Goal: Task Accomplishment & Management: Use online tool/utility

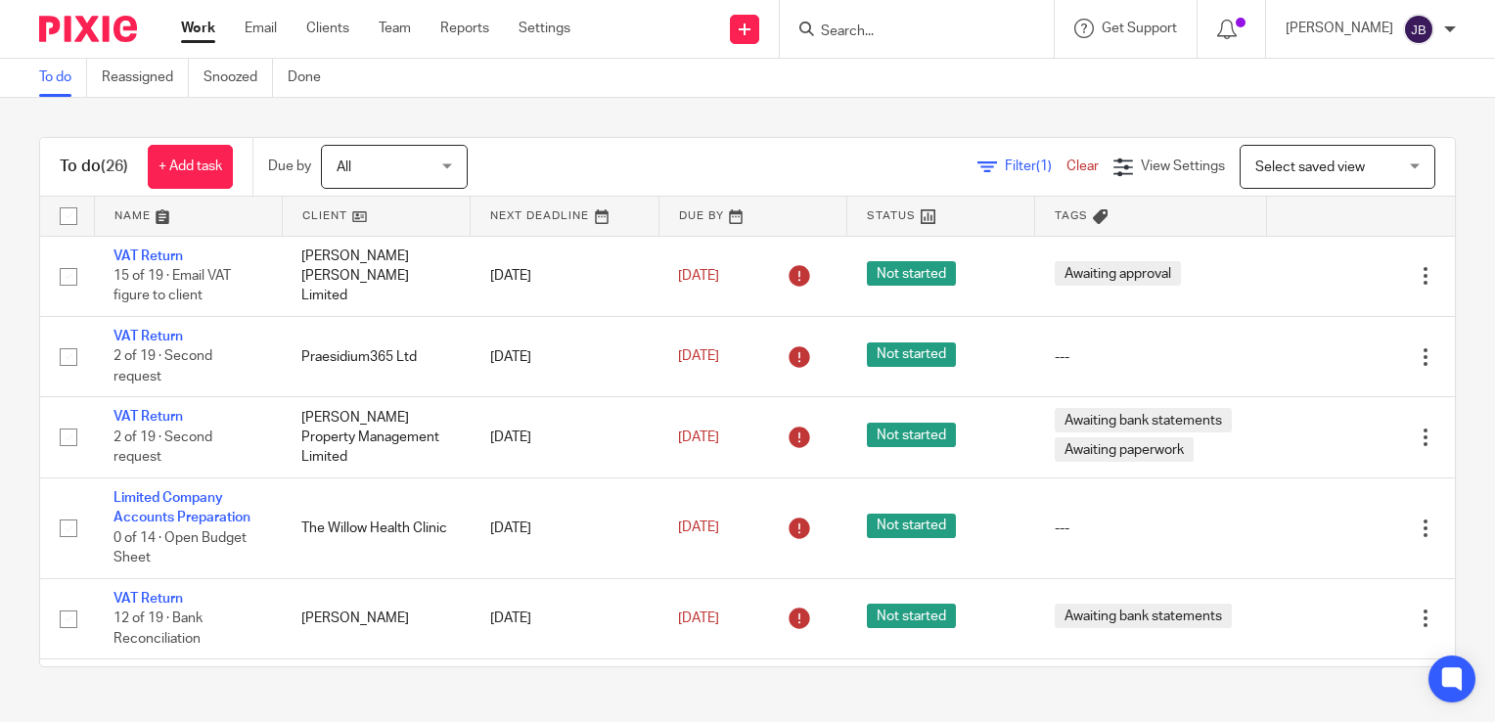
click at [9, 440] on div "To do (26) + Add task Due by All All Today Tomorrow This week Next week This mo…" at bounding box center [747, 402] width 1495 height 608
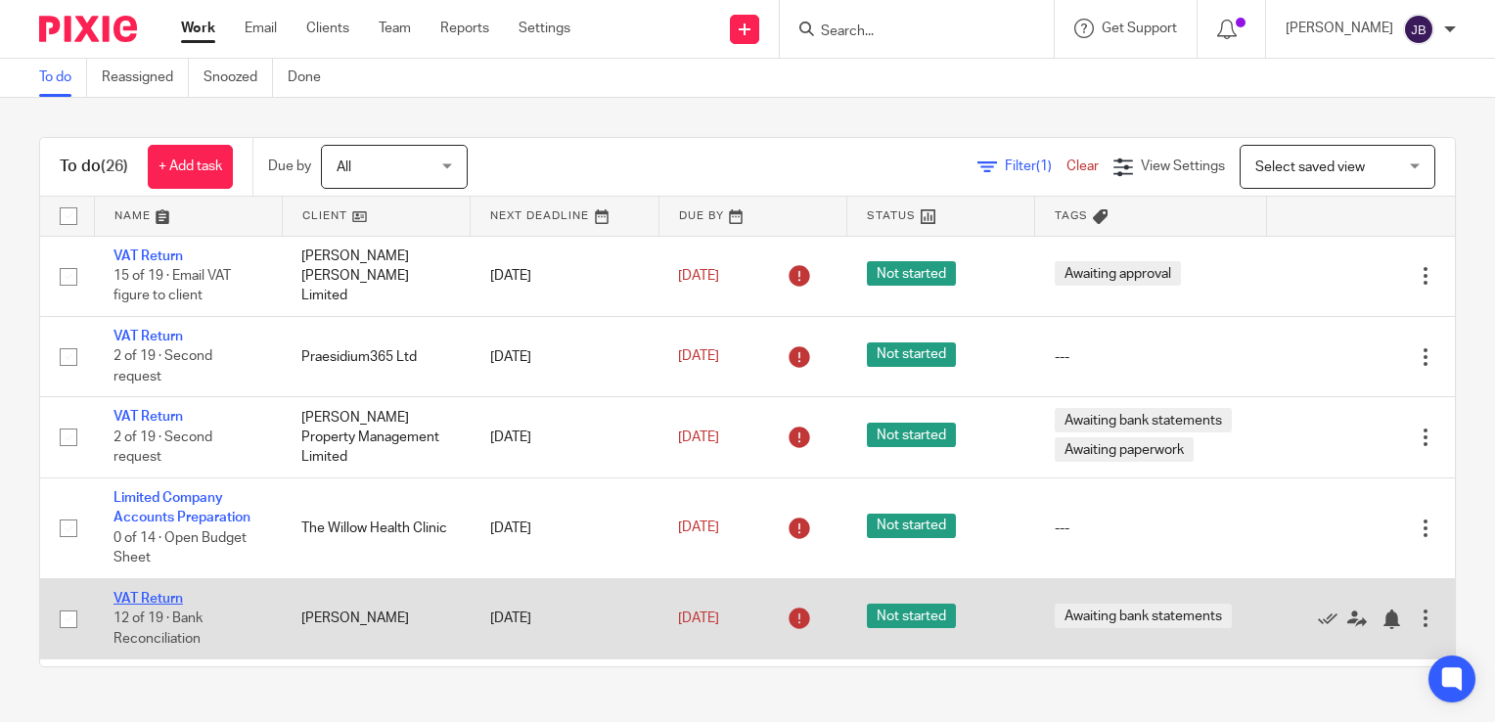
click at [147, 602] on link "VAT Return" at bounding box center [147, 599] width 69 height 14
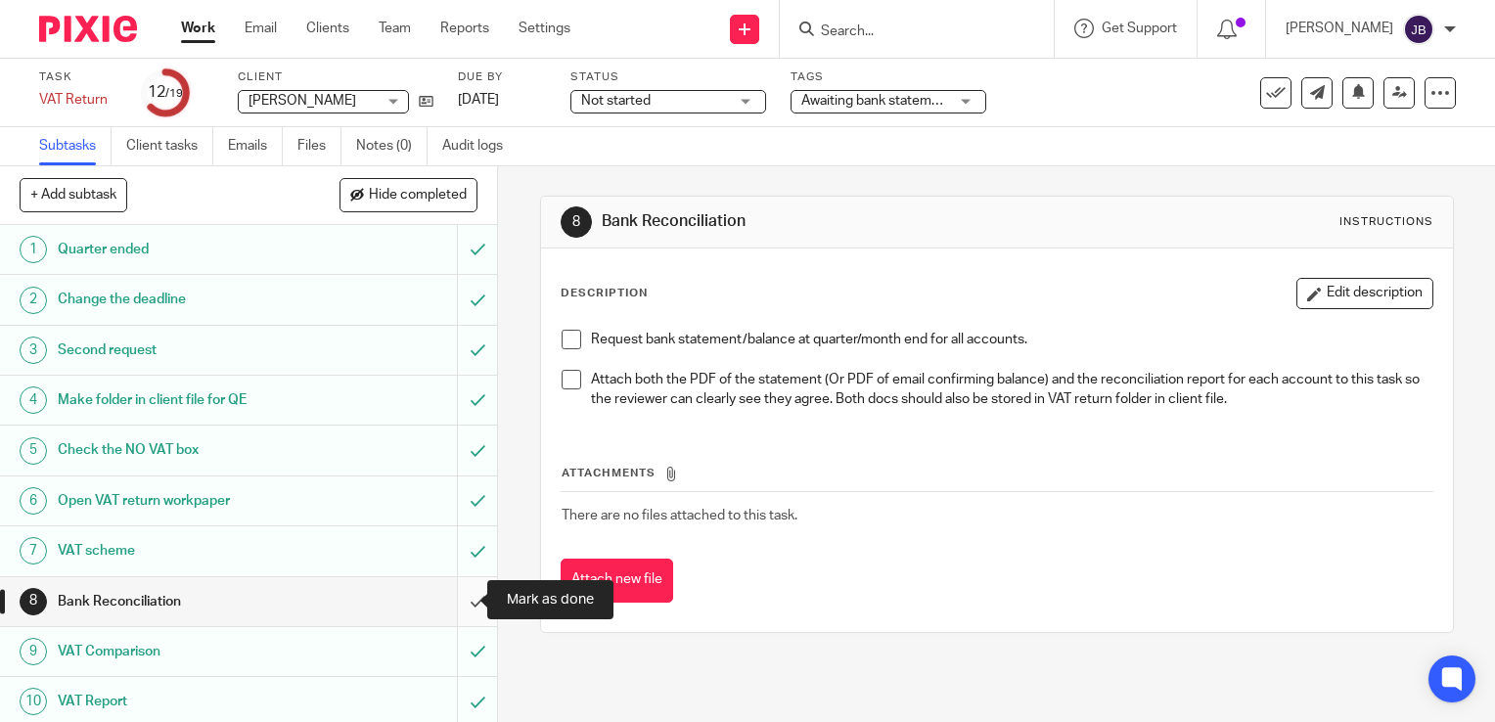
click at [458, 606] on input "submit" at bounding box center [248, 601] width 497 height 49
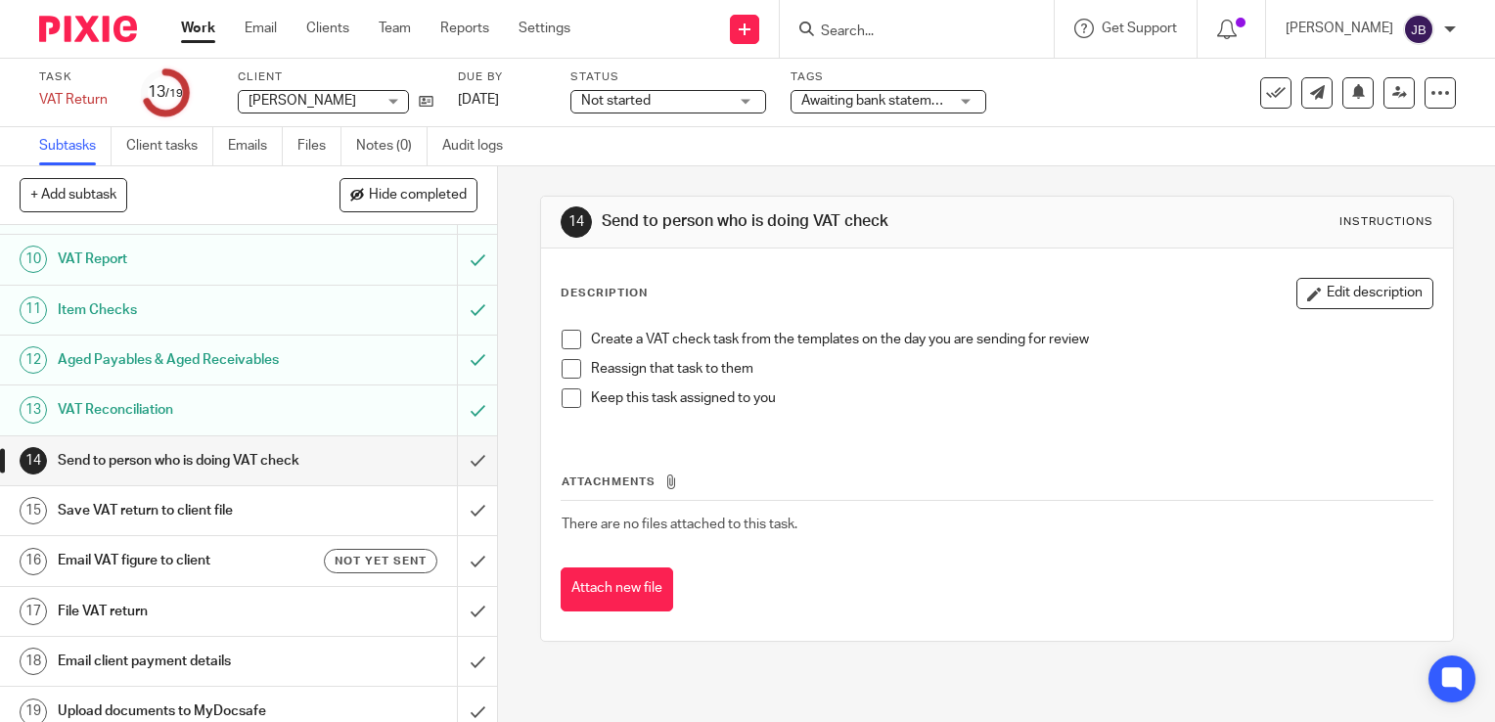
scroll to position [445, 0]
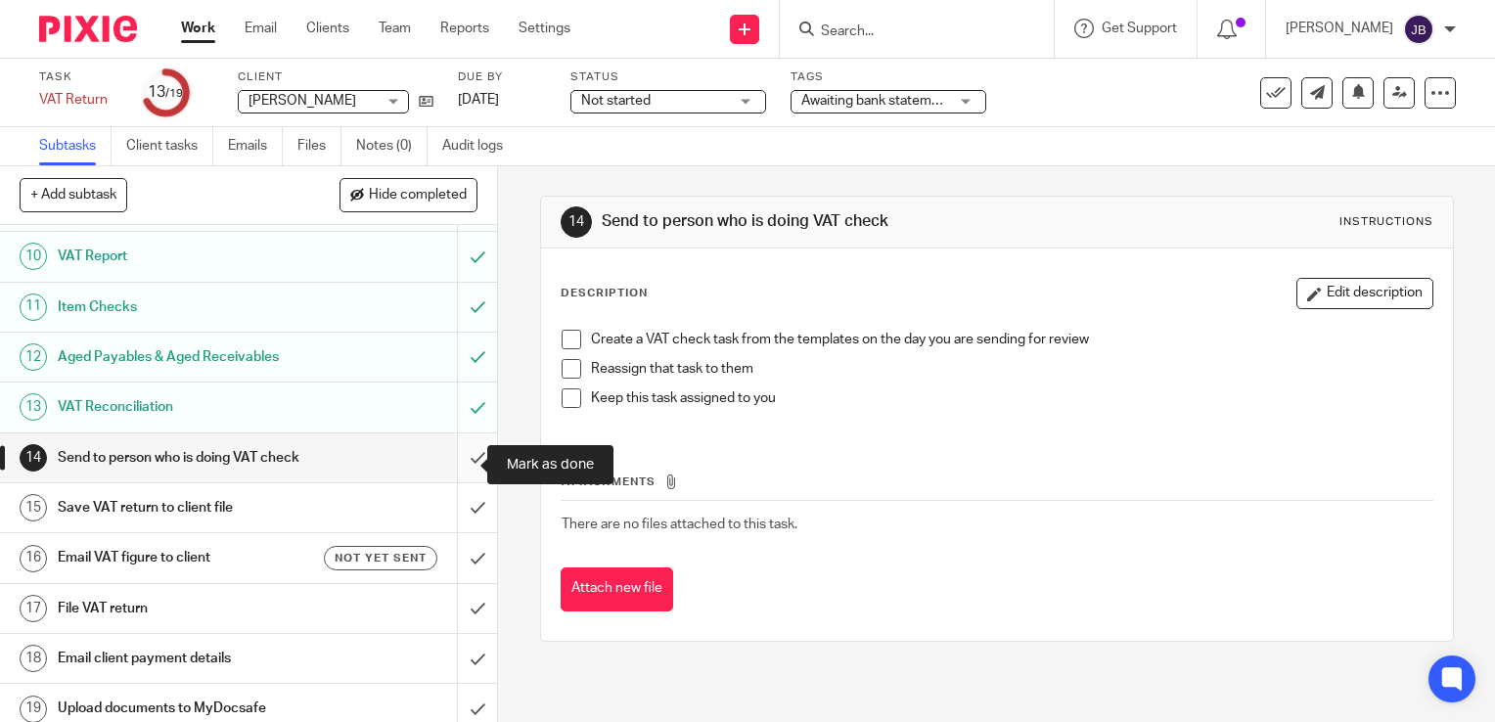
click at [464, 460] on input "submit" at bounding box center [248, 457] width 497 height 49
click at [458, 523] on input "submit" at bounding box center [248, 507] width 497 height 49
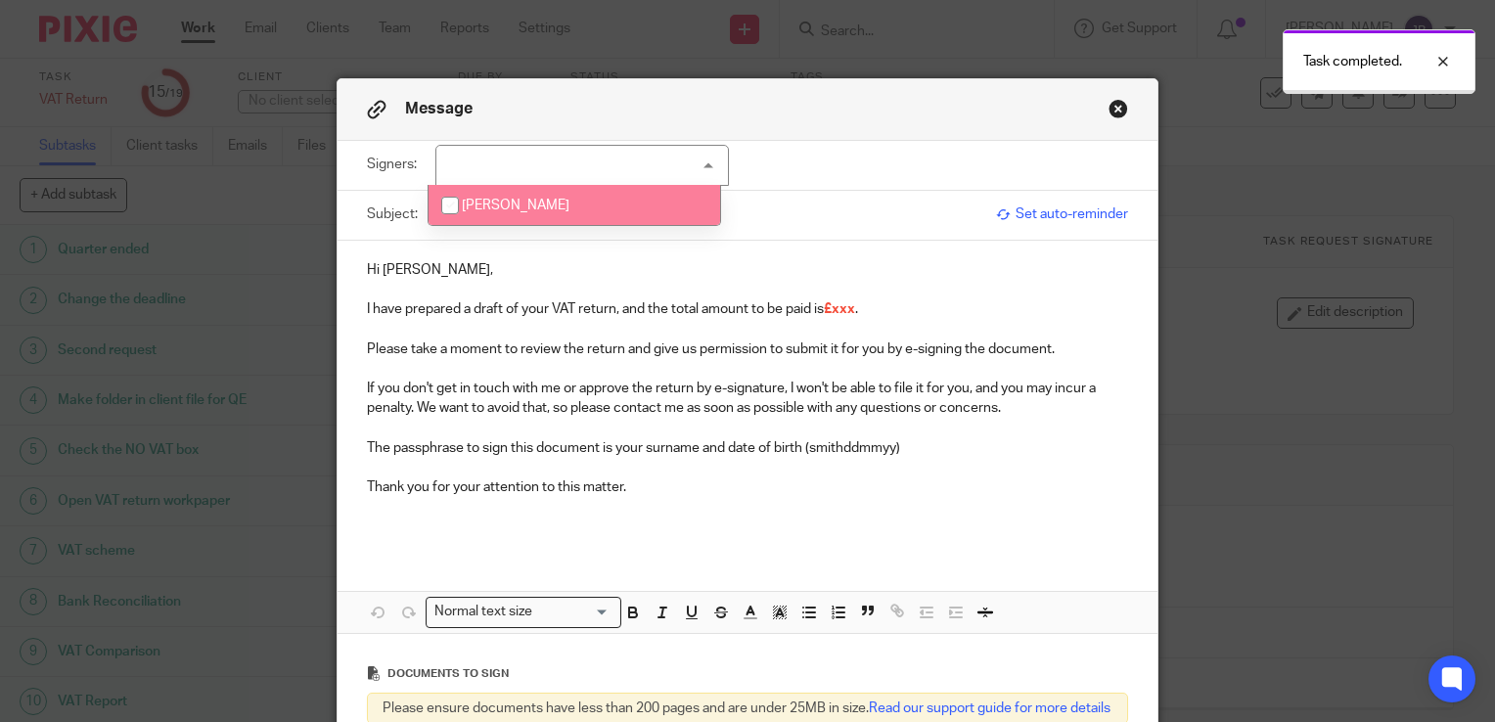
click at [453, 212] on input "checkbox" at bounding box center [449, 205] width 37 height 37
checkbox input "true"
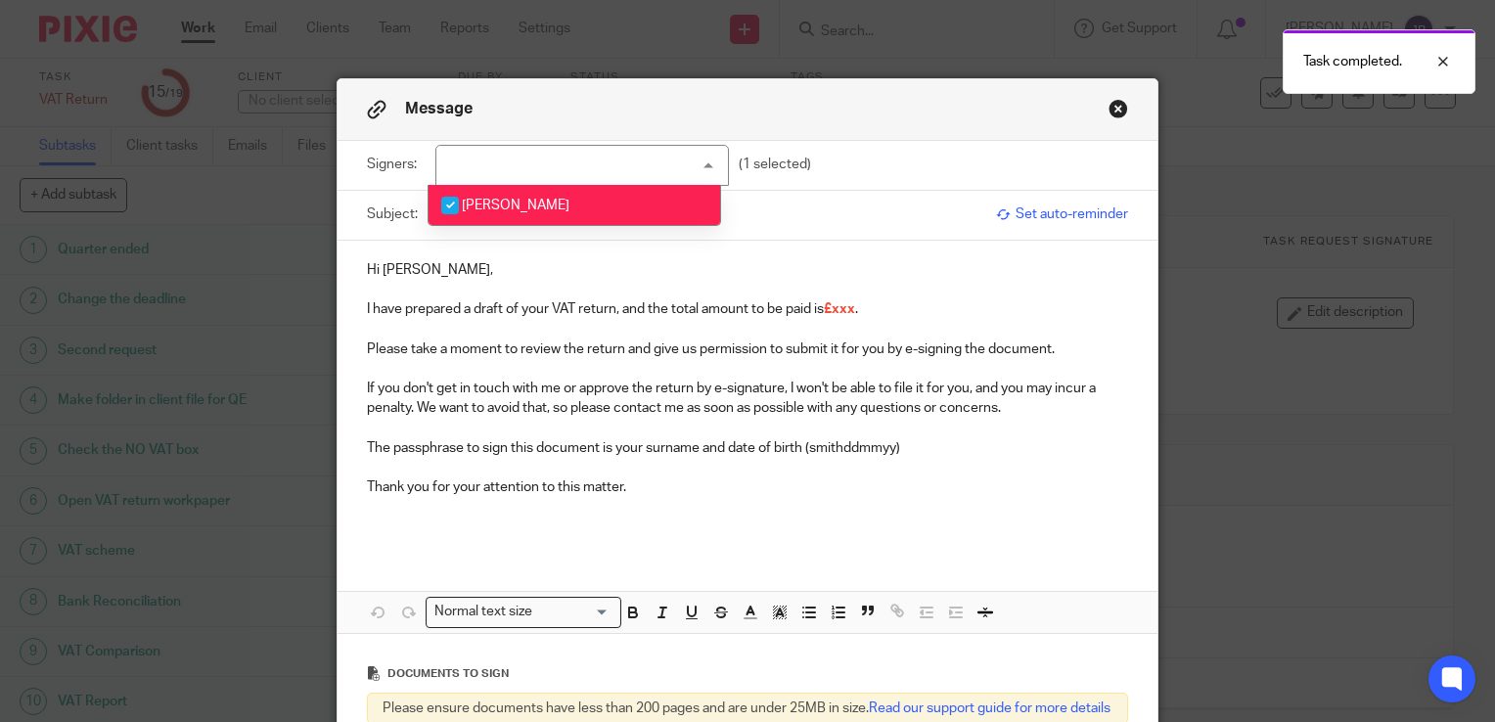
click at [854, 307] on p "I have prepared a draft of your VAT return, and the total amount to be paid is …" at bounding box center [747, 309] width 761 height 20
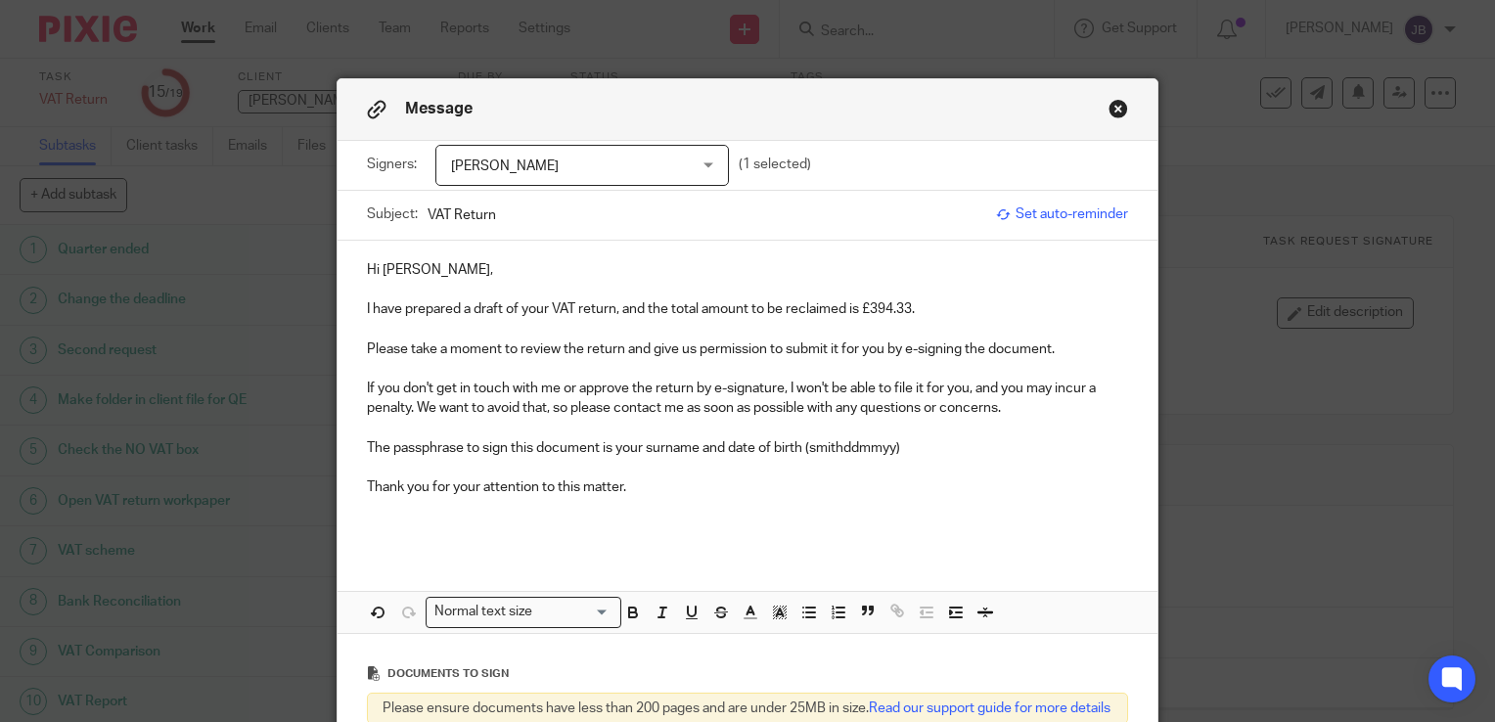
click at [587, 579] on div "Hi Harry, I have prepared a draft of your VAT return, and the total amount to b…" at bounding box center [747, 437] width 820 height 392
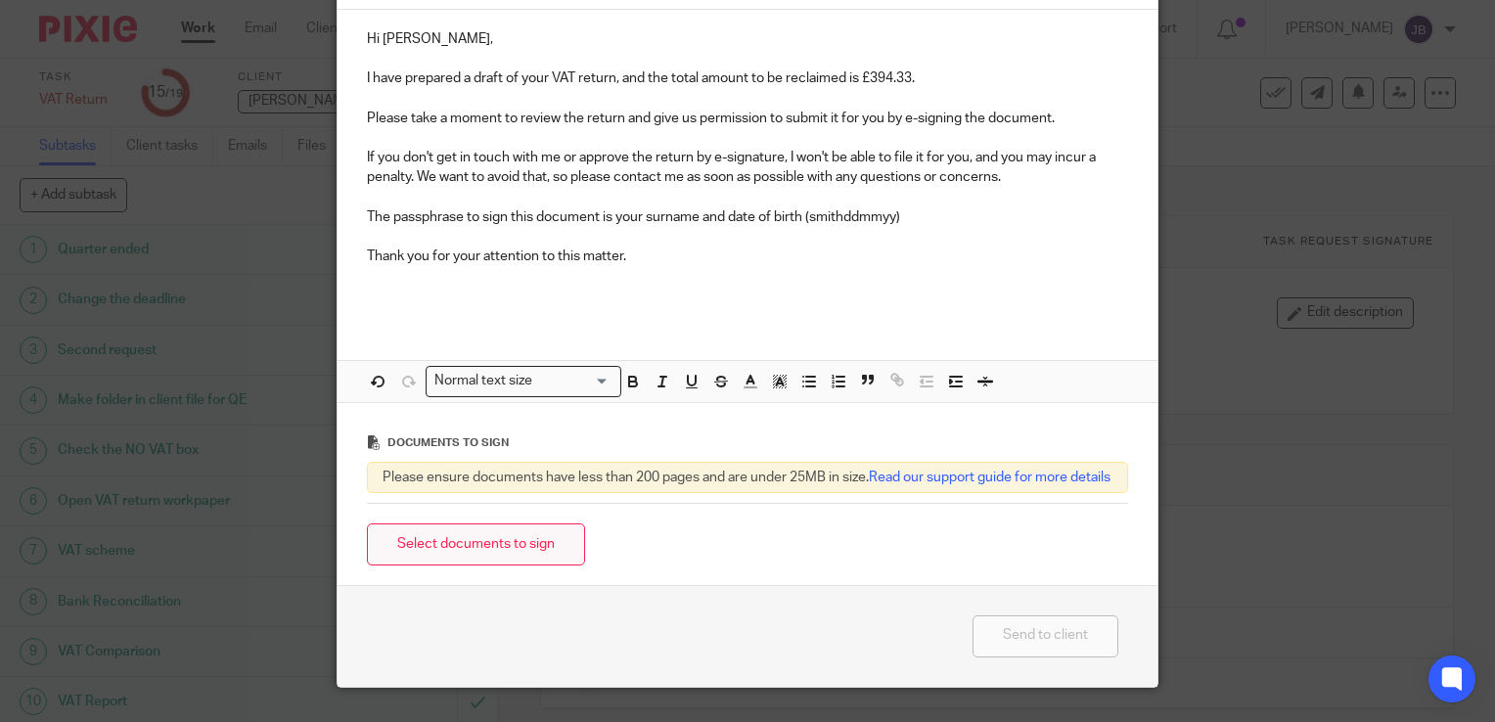
scroll to position [235, 0]
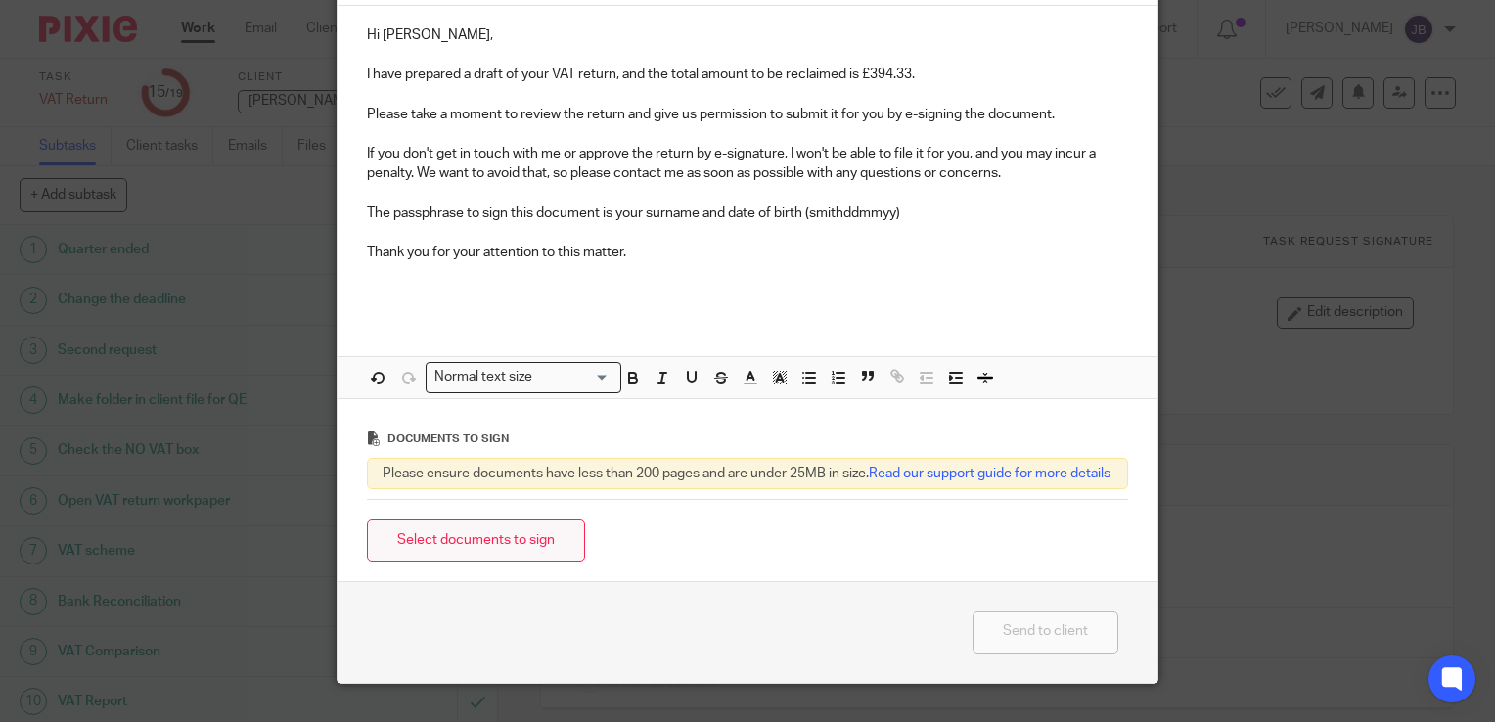
click at [494, 550] on button "Select documents to sign" at bounding box center [476, 540] width 218 height 42
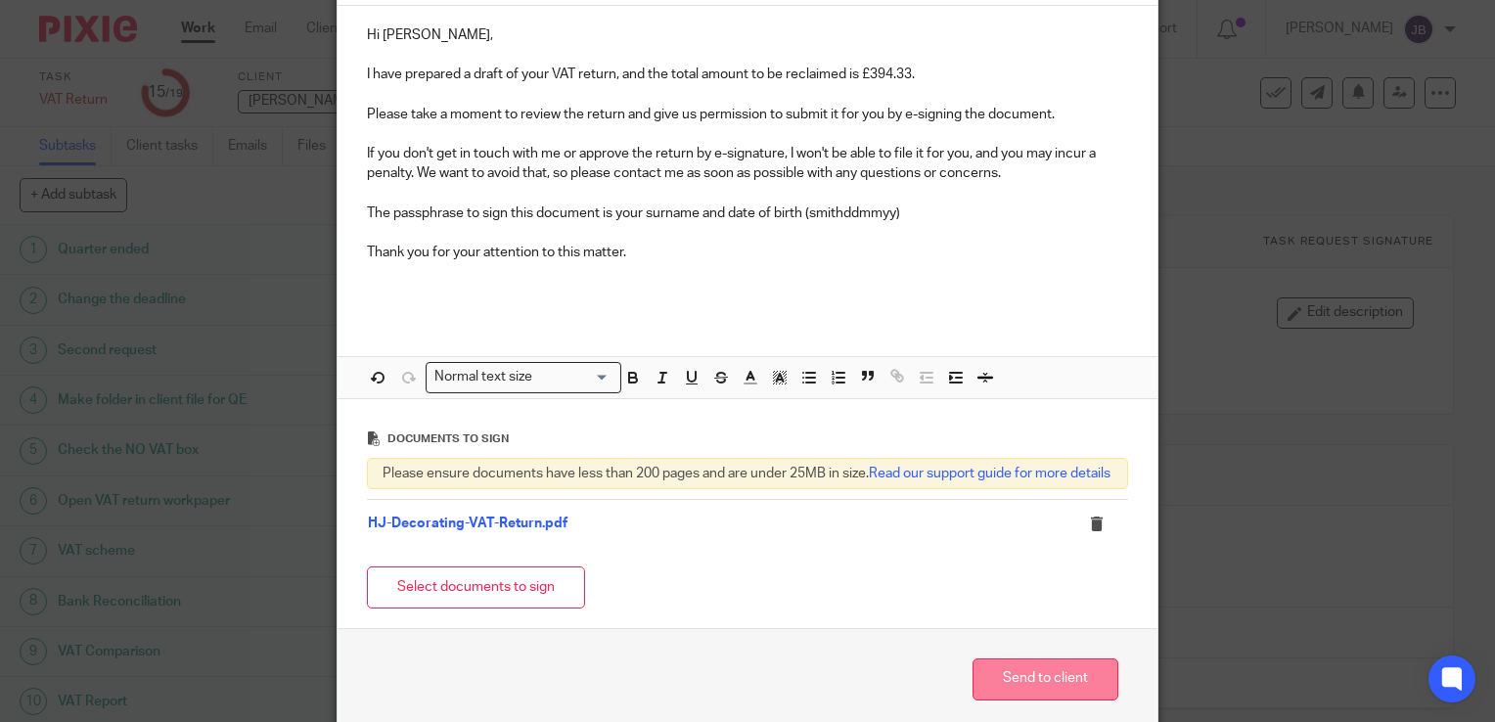
click at [994, 688] on button "Send to client" at bounding box center [1045, 679] width 146 height 42
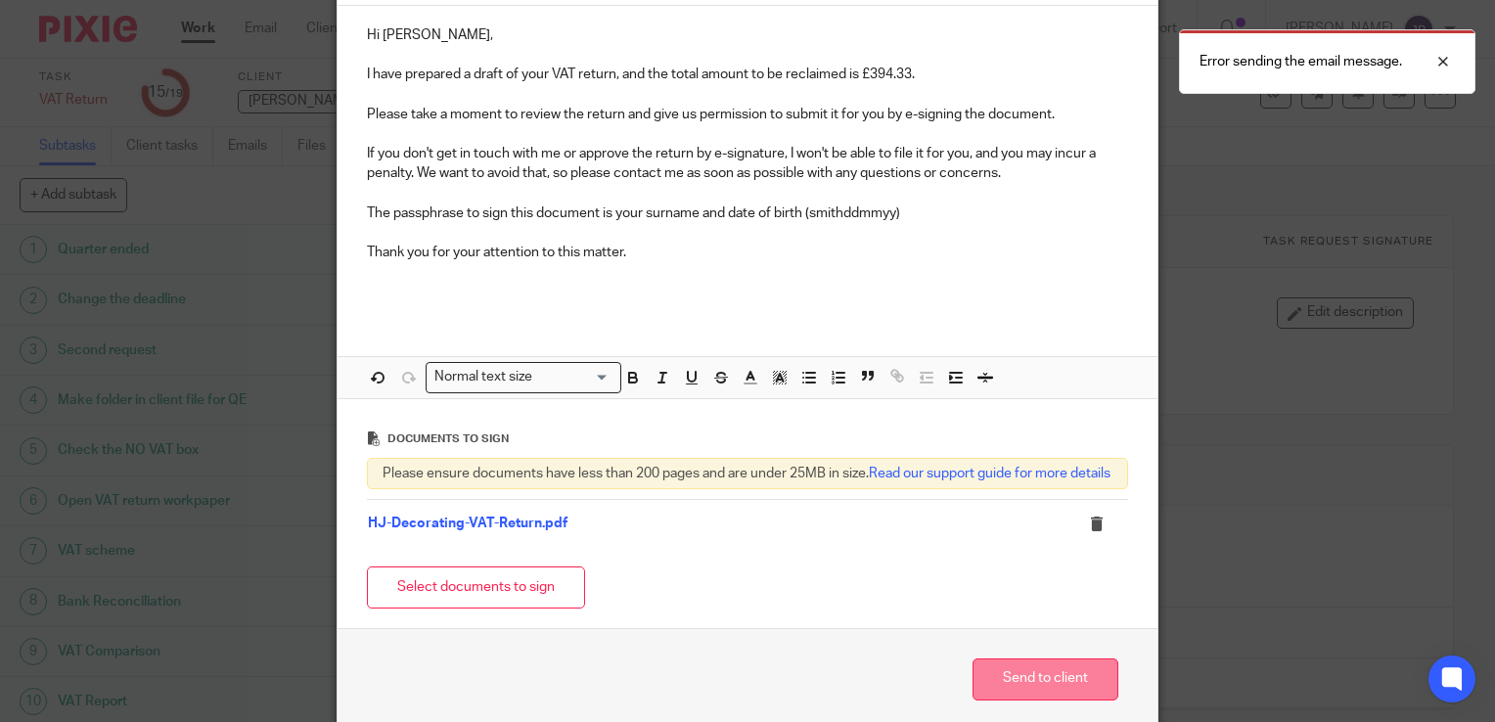
click at [994, 688] on button "Send to client" at bounding box center [1045, 679] width 146 height 42
click at [1070, 211] on p "The passphrase to sign this document is your surname and date of birth (smithdd…" at bounding box center [747, 213] width 761 height 20
click at [842, 596] on div "Select documents to sign" at bounding box center [747, 588] width 761 height 62
click at [1051, 700] on button "Send to client" at bounding box center [1045, 679] width 146 height 42
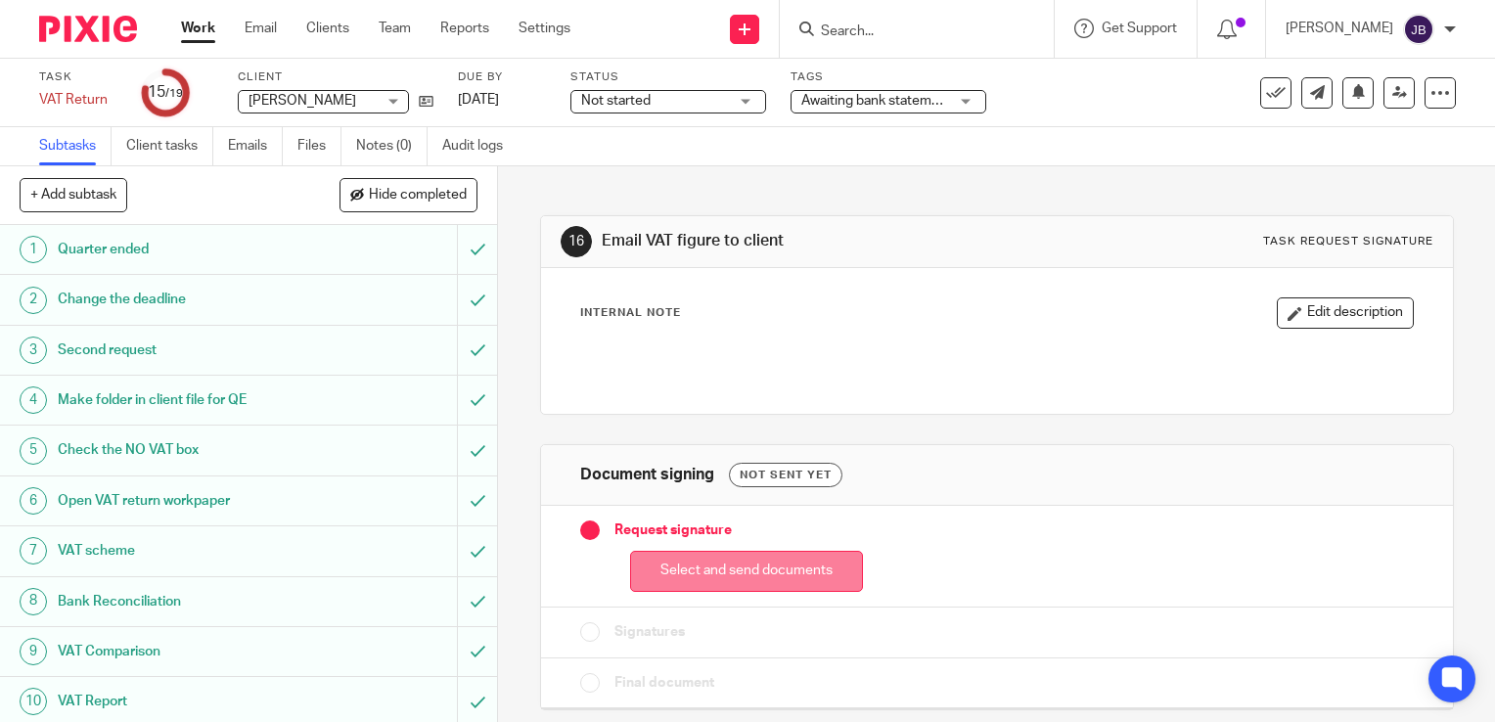
click at [696, 554] on button "Select and send documents" at bounding box center [746, 572] width 233 height 42
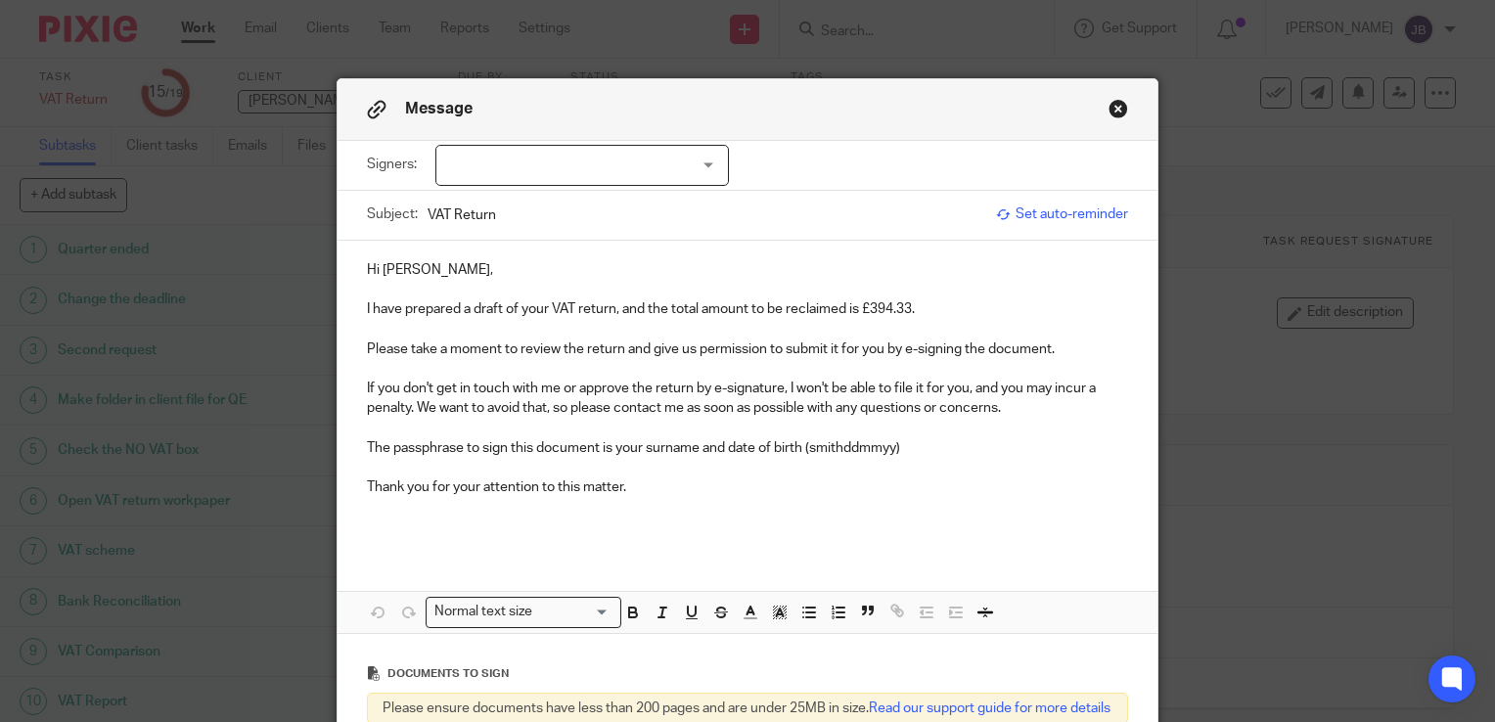
click at [598, 172] on div at bounding box center [581, 165] width 293 height 41
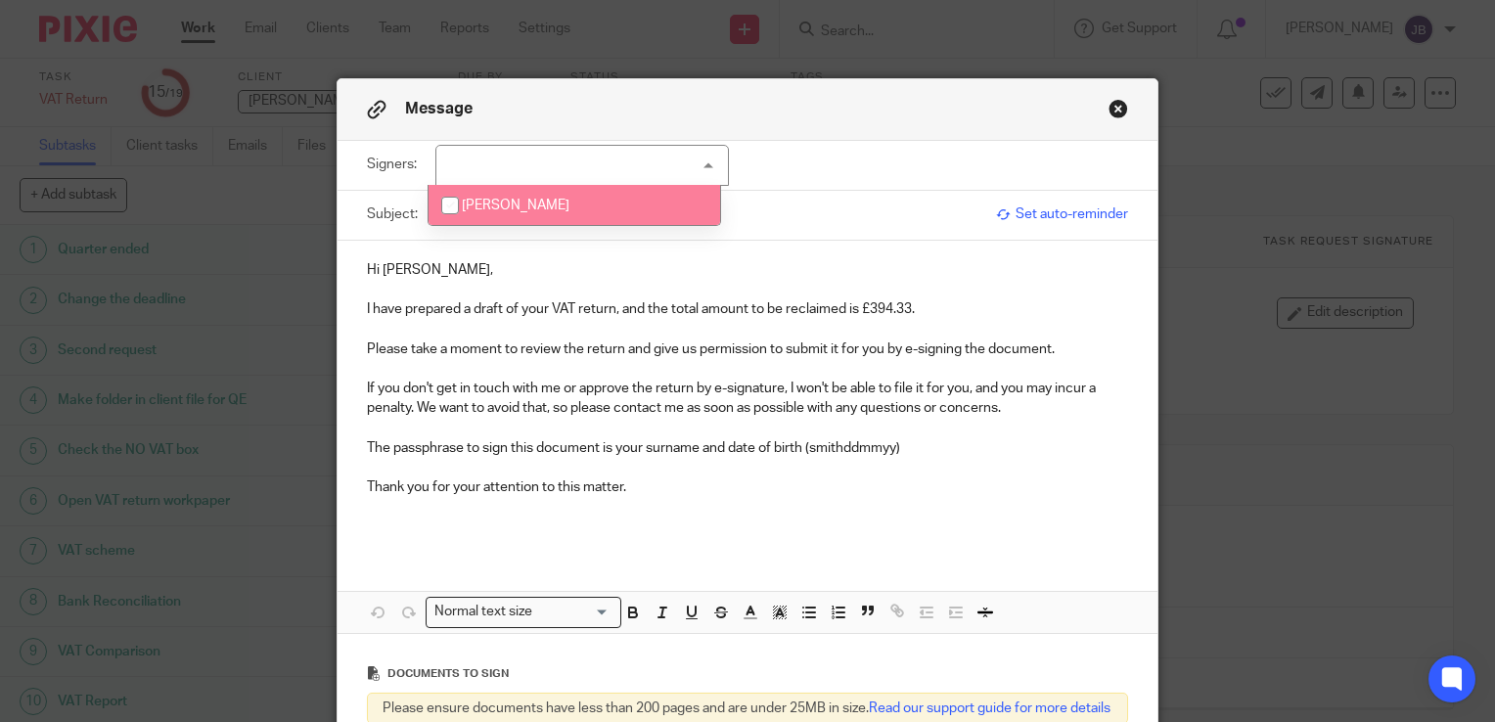
click at [539, 199] on span "[PERSON_NAME]" at bounding box center [516, 206] width 108 height 14
checkbox input "true"
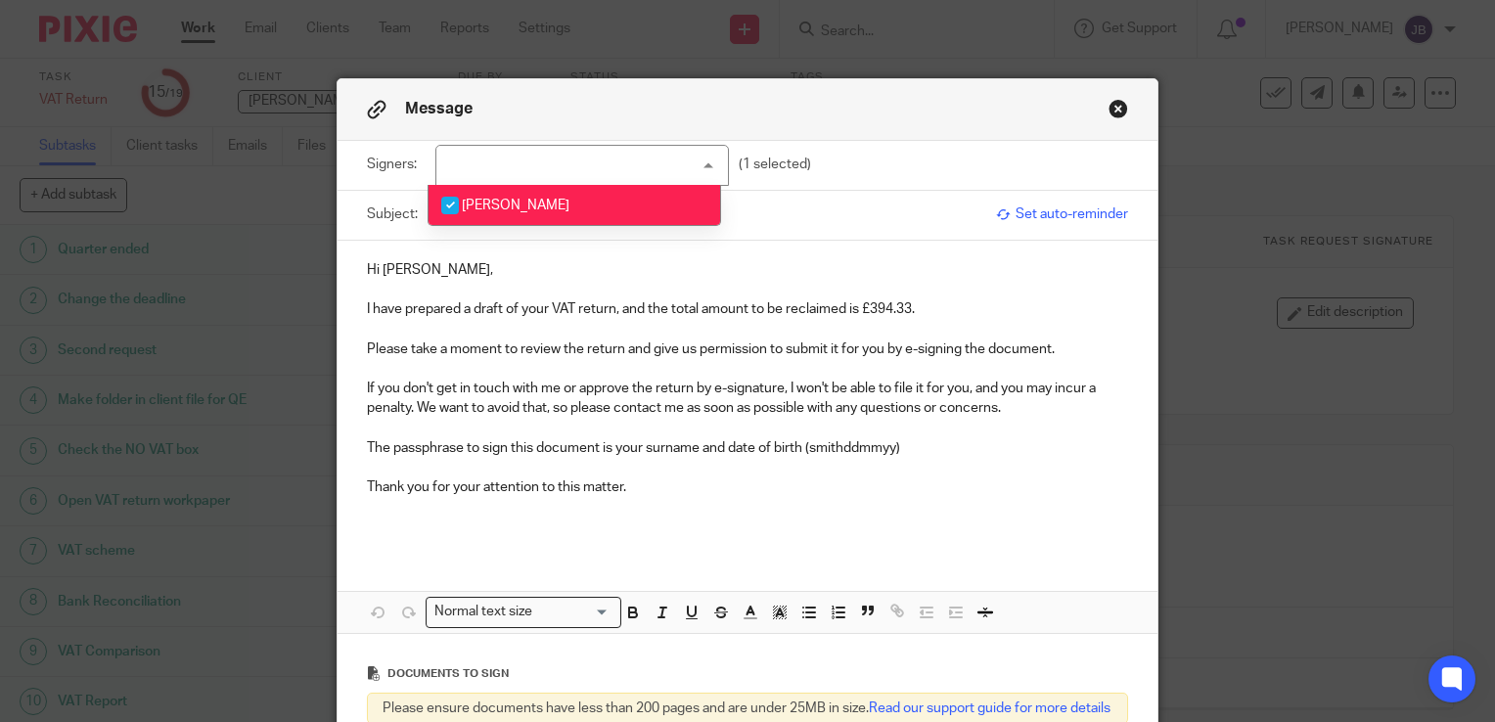
click at [532, 541] on div "Hi Harry, I have prepared a draft of your VAT return, and the total amount to b…" at bounding box center [747, 397] width 820 height 312
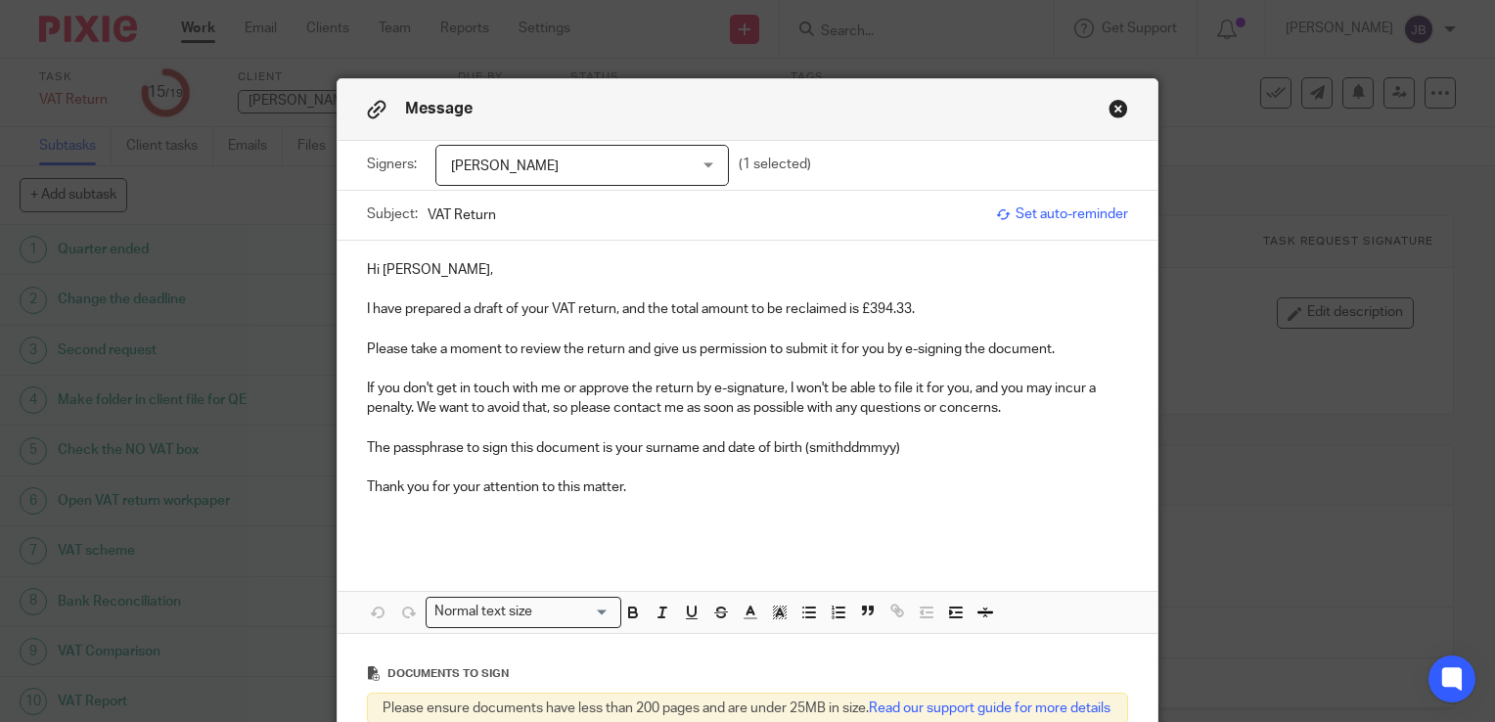
click at [665, 663] on div "Documents to sign" at bounding box center [747, 672] width 761 height 39
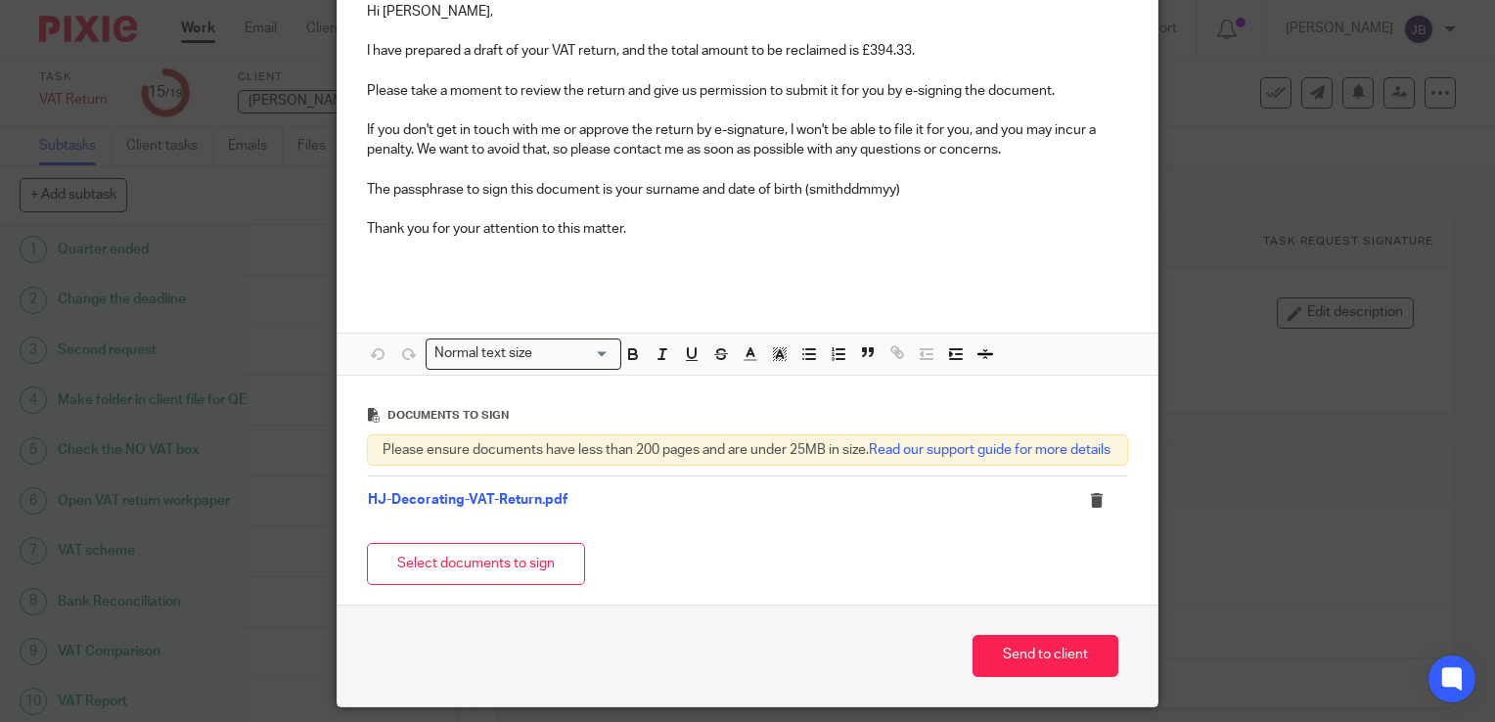
scroll to position [274, 0]
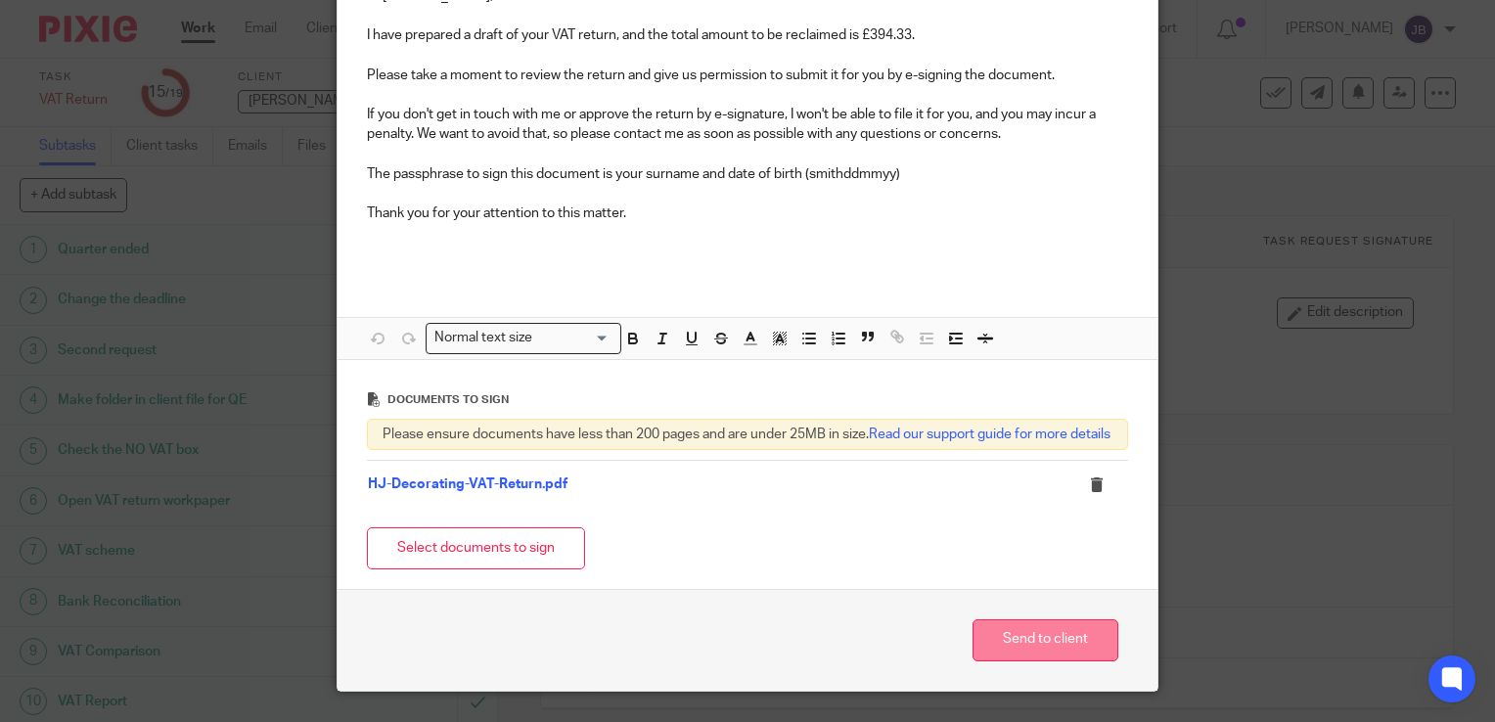
click at [1015, 661] on button "Send to client" at bounding box center [1045, 640] width 146 height 42
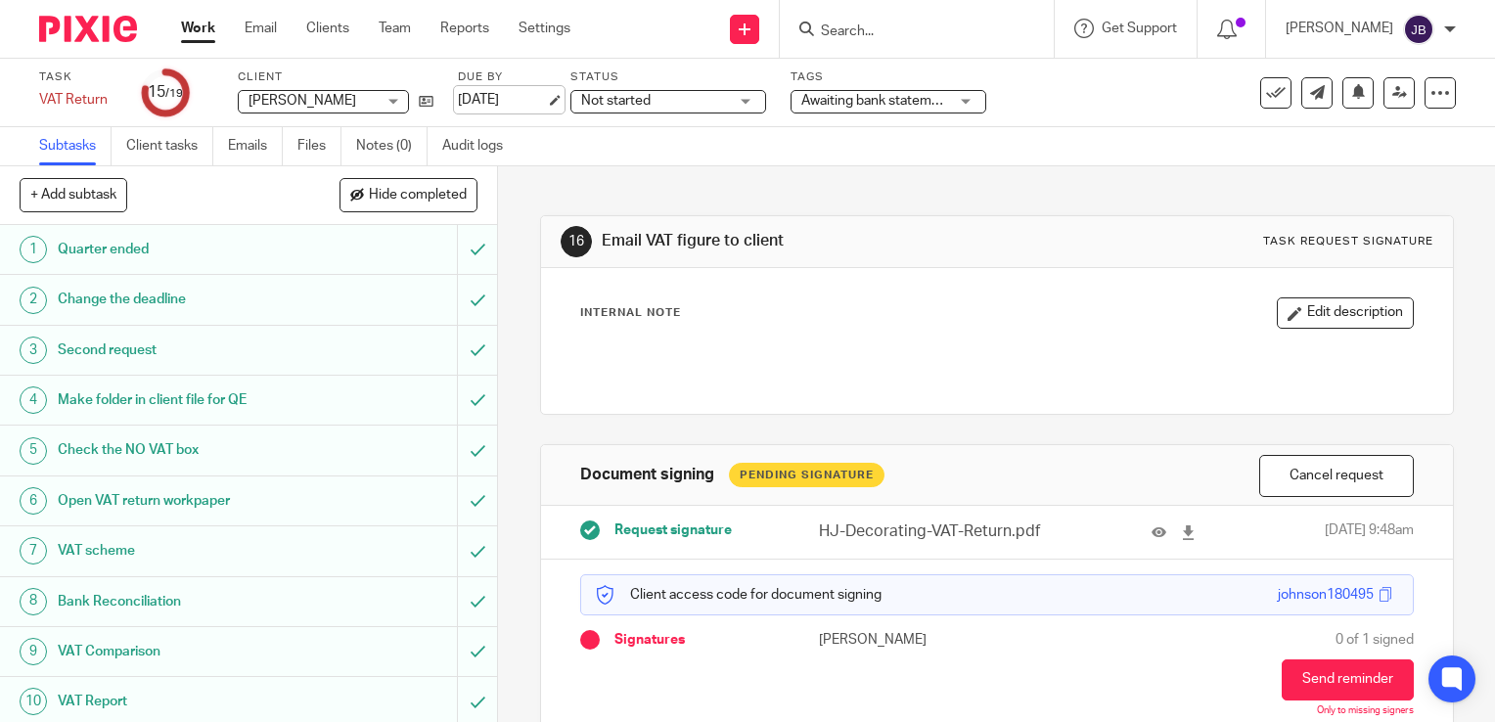
click at [497, 107] on link "[DATE]" at bounding box center [502, 100] width 88 height 21
click at [204, 33] on link "Work" at bounding box center [198, 29] width 34 height 20
